Goal: Task Accomplishment & Management: Manage account settings

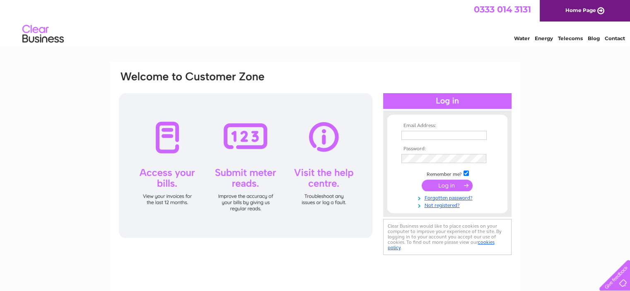
click at [419, 134] on input "text" at bounding box center [444, 135] width 85 height 9
type input "[EMAIL_ADDRESS][DOMAIN_NAME]"
click at [443, 198] on link "Forgotten password?" at bounding box center [449, 198] width 94 height 8
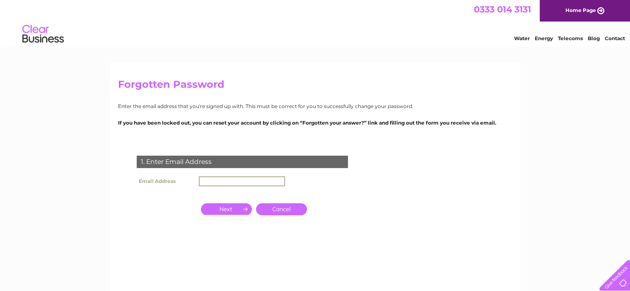
click at [240, 180] on input "text" at bounding box center [242, 182] width 86 height 10
type input "[EMAIL_ADDRESS][DOMAIN_NAME]"
click at [227, 208] on input "button" at bounding box center [226, 209] width 51 height 12
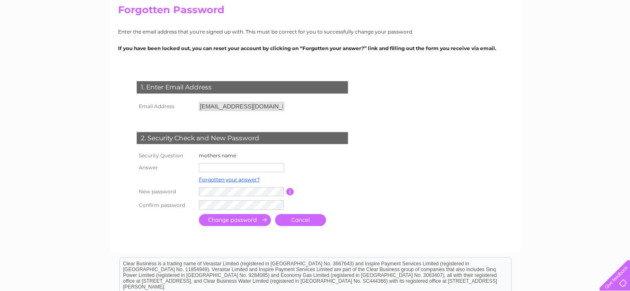
scroll to position [83, 0]
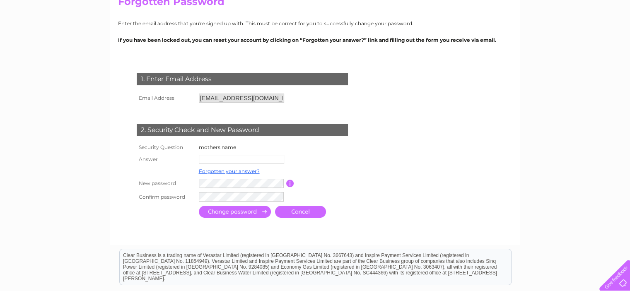
click at [213, 160] on input "text" at bounding box center [241, 159] width 85 height 9
type input "sardaben"
click at [231, 212] on input "submit" at bounding box center [235, 212] width 72 height 12
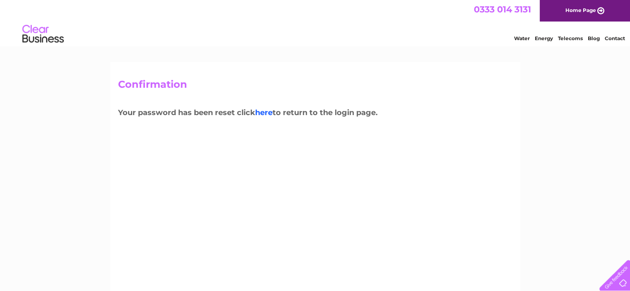
click at [558, 41] on link "here" at bounding box center [570, 37] width 25 height 8
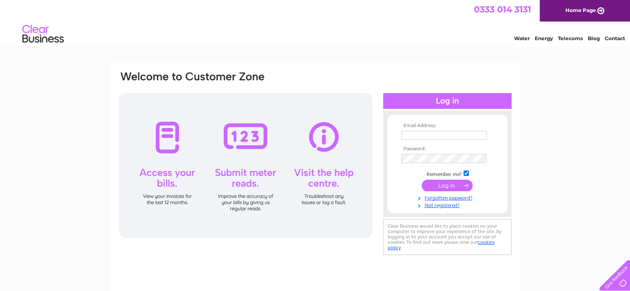
click at [406, 136] on input "text" at bounding box center [444, 135] width 85 height 9
type input "[EMAIL_ADDRESS][DOMAIN_NAME]"
click at [414, 172] on td "Remember me?" at bounding box center [447, 174] width 96 height 8
click at [449, 185] on input "submit" at bounding box center [447, 186] width 51 height 12
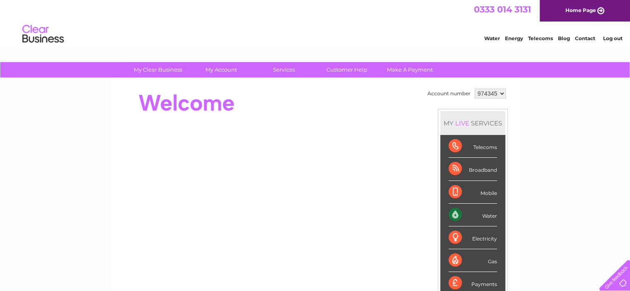
click at [471, 216] on div "Water" at bounding box center [473, 215] width 48 height 23
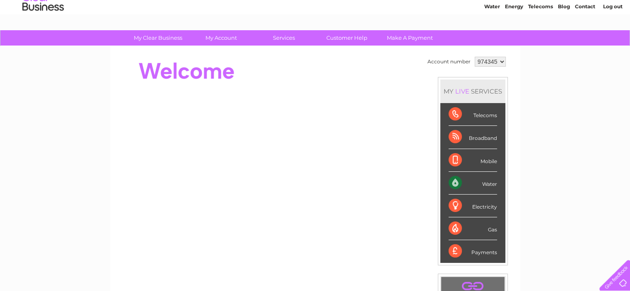
scroll to position [83, 0]
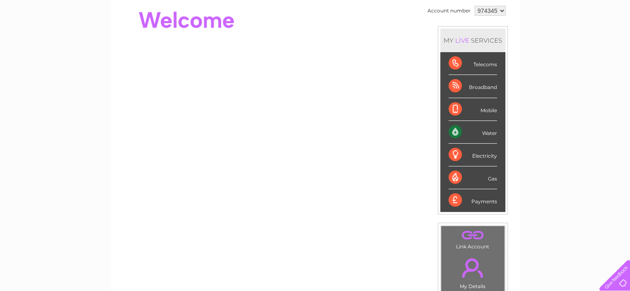
click at [490, 133] on div "Water" at bounding box center [473, 132] width 48 height 23
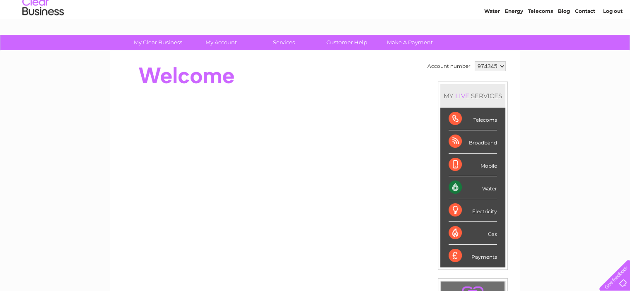
scroll to position [41, 0]
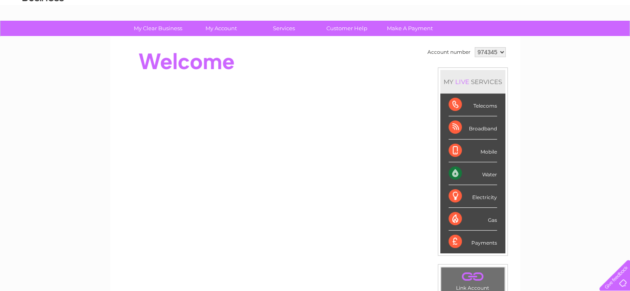
click at [456, 171] on div "Water" at bounding box center [473, 173] width 48 height 23
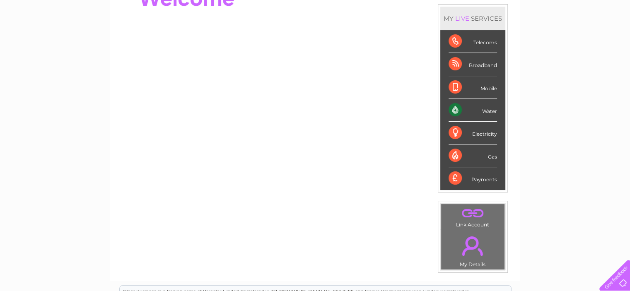
scroll to position [124, 0]
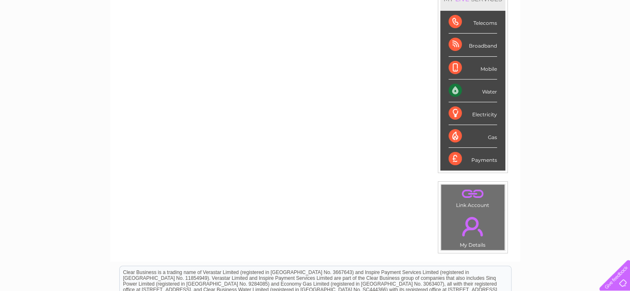
click at [455, 90] on div "Water" at bounding box center [473, 91] width 48 height 23
click at [489, 92] on div "Water" at bounding box center [473, 91] width 48 height 23
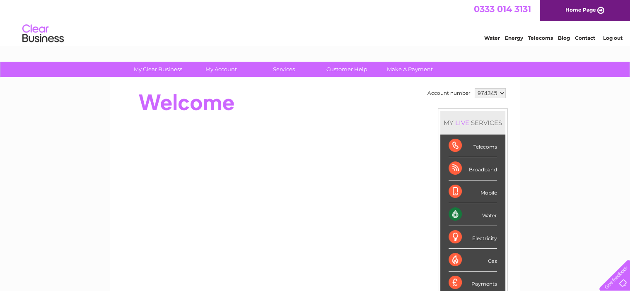
scroll to position [0, 0]
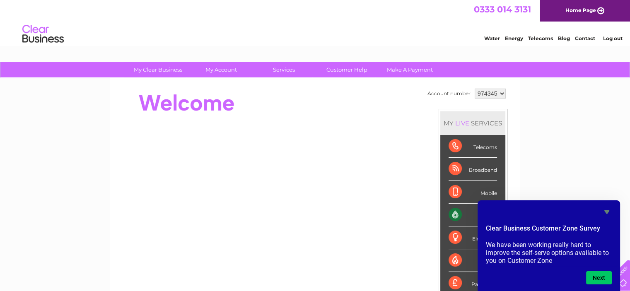
click at [502, 95] on select "974345" at bounding box center [490, 94] width 31 height 10
click at [475, 89] on select "974345" at bounding box center [490, 94] width 31 height 10
click at [562, 121] on div "My Clear Business Login Details My Details My Preferences Link Account My Accou…" at bounding box center [315, 295] width 630 height 466
click at [597, 278] on button "Next" at bounding box center [599, 277] width 26 height 13
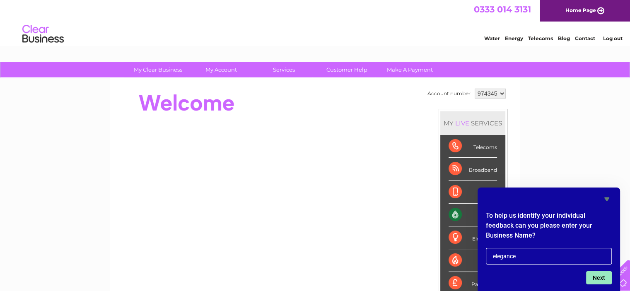
type input "elegance"
click at [600, 278] on button "Next" at bounding box center [599, 277] width 26 height 13
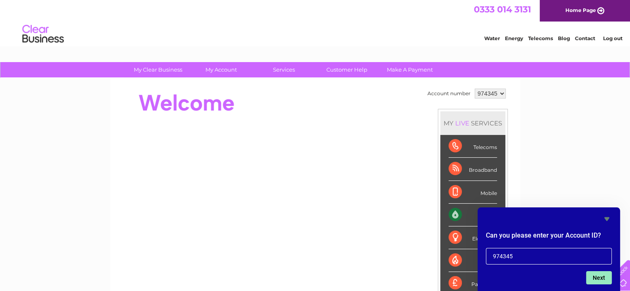
type input "974345"
click at [598, 278] on button "Next" at bounding box center [599, 277] width 26 height 13
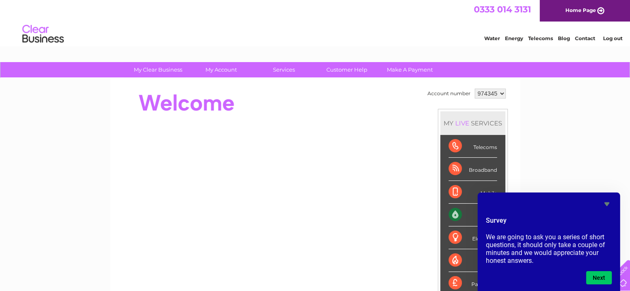
click at [577, 147] on div "My Clear Business Login Details My Details My Preferences Link Account My Accou…" at bounding box center [315, 295] width 630 height 466
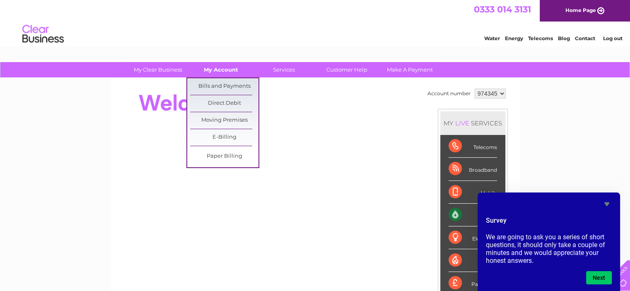
click at [215, 69] on link "My Account" at bounding box center [221, 69] width 68 height 15
click at [213, 85] on link "Bills and Payments" at bounding box center [224, 86] width 68 height 17
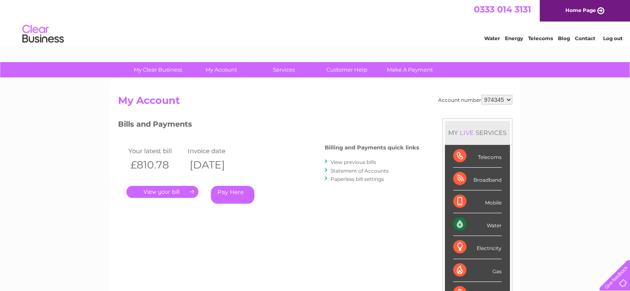
click at [159, 192] on link "." at bounding box center [162, 192] width 72 height 12
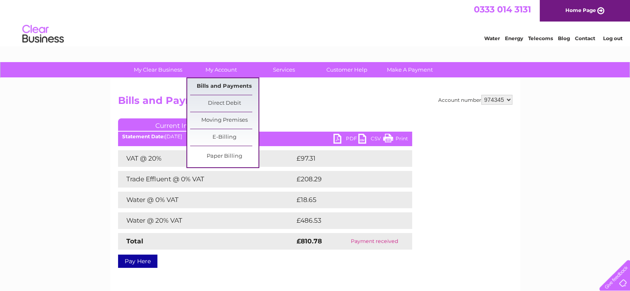
click at [212, 87] on link "Bills and Payments" at bounding box center [224, 86] width 68 height 17
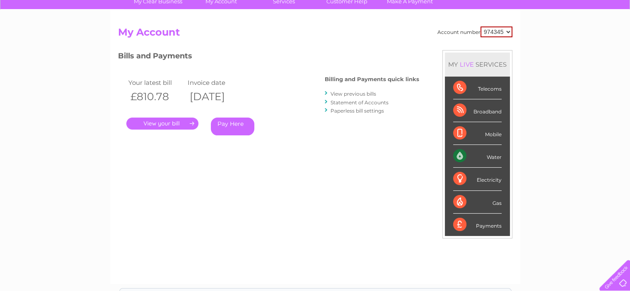
scroll to position [83, 0]
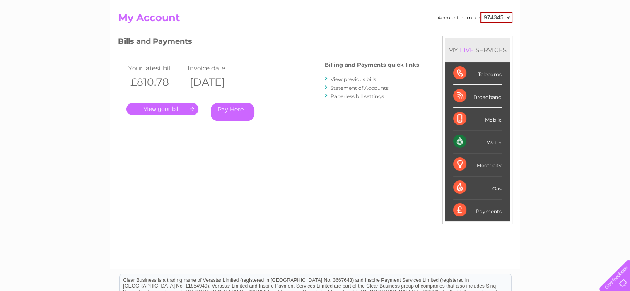
click at [351, 79] on link "View previous bills" at bounding box center [354, 79] width 46 height 6
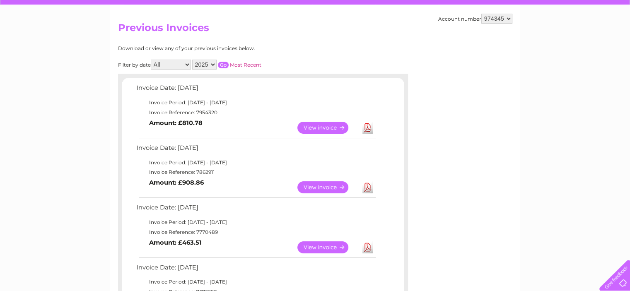
scroll to position [83, 0]
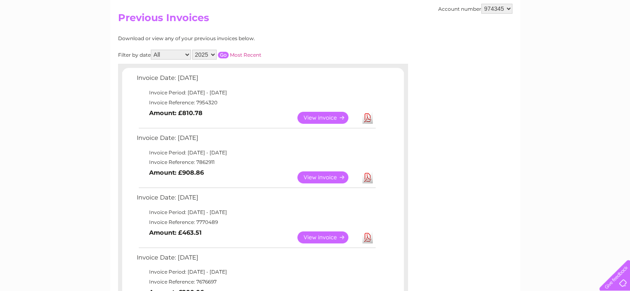
click at [315, 175] on link "View" at bounding box center [328, 178] width 61 height 12
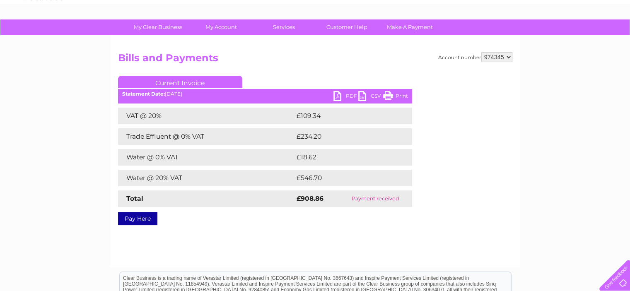
scroll to position [41, 0]
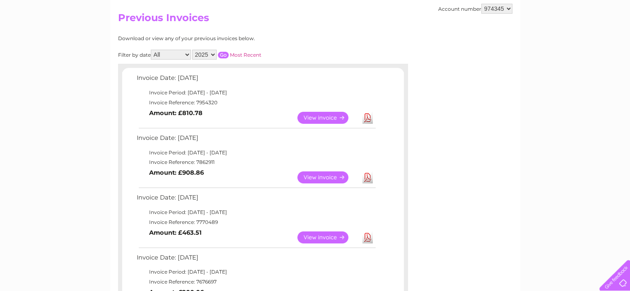
click at [316, 177] on link "View" at bounding box center [328, 178] width 61 height 12
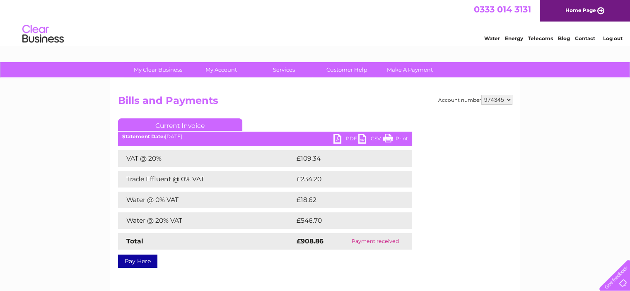
scroll to position [41, 0]
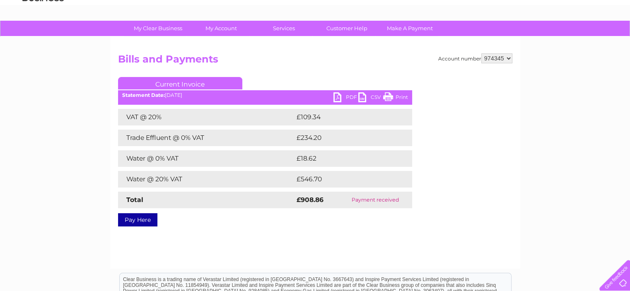
click at [348, 97] on link "PDF" at bounding box center [346, 98] width 25 height 12
